Goal: Book appointment/travel/reservation

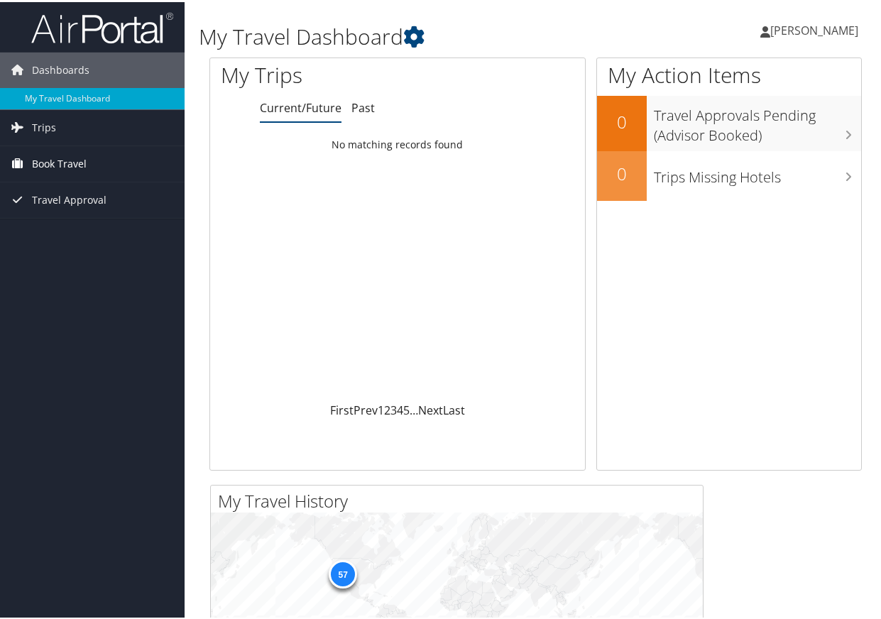
click at [78, 154] on span "Book Travel" at bounding box center [59, 161] width 55 height 35
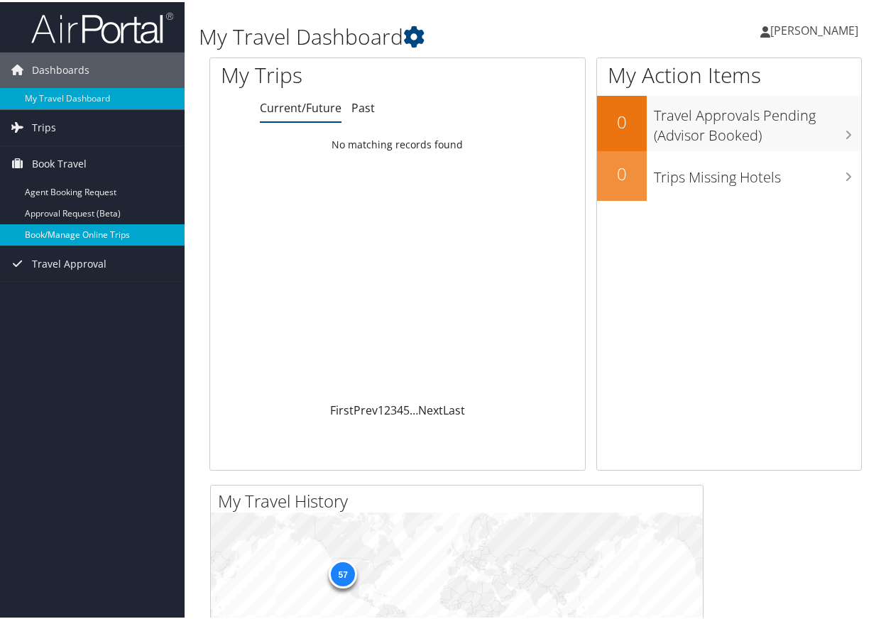
click at [107, 226] on link "Book/Manage Online Trips" at bounding box center [92, 232] width 185 height 21
